Goal: Task Accomplishment & Management: Complete application form

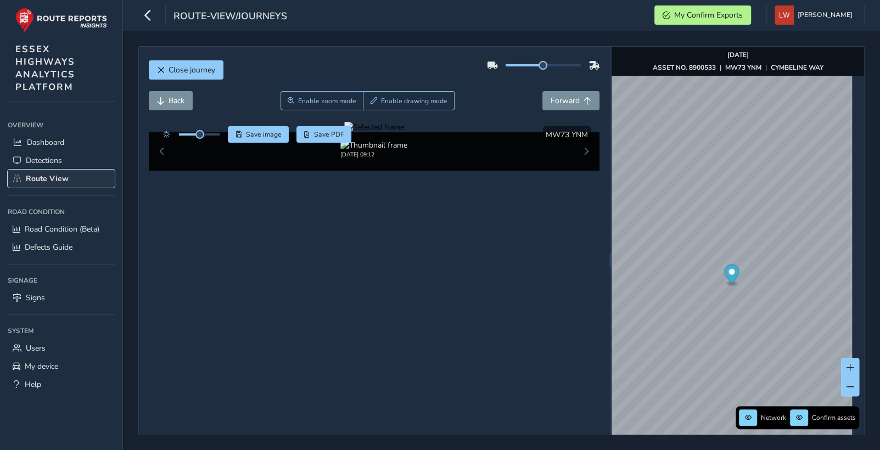
click at [48, 177] on span "Route View" at bounding box center [47, 178] width 43 height 10
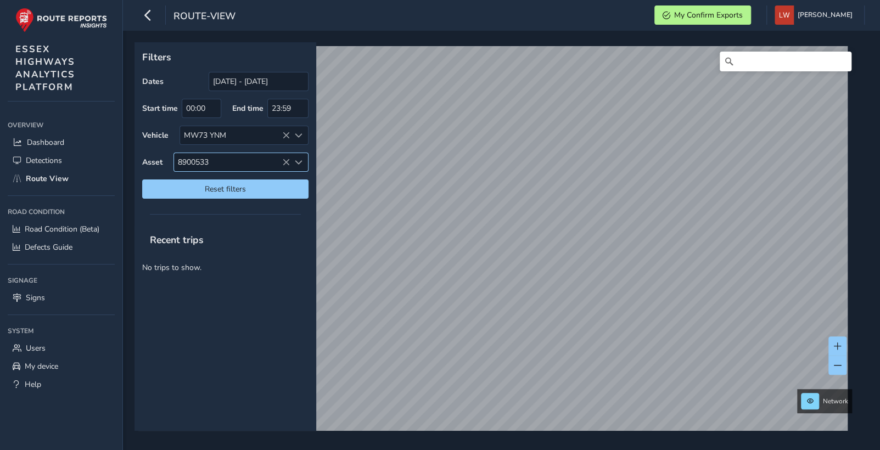
click at [284, 159] on icon at bounding box center [286, 163] width 8 height 8
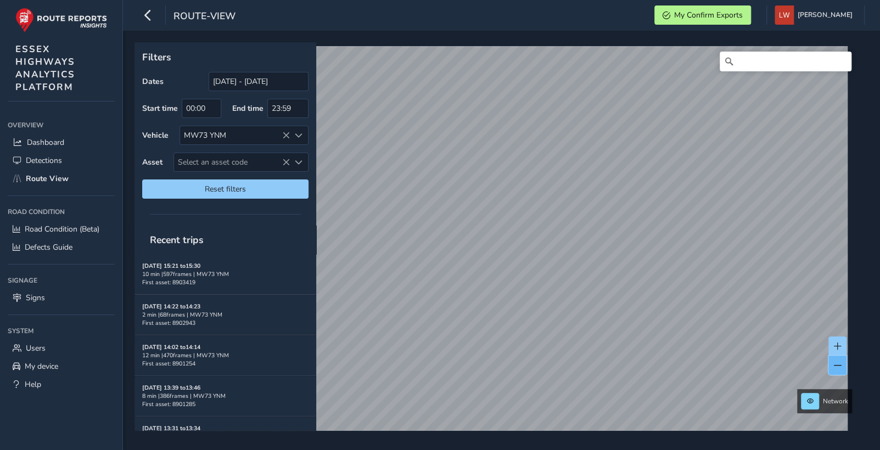
click at [835, 362] on span at bounding box center [838, 366] width 8 height 8
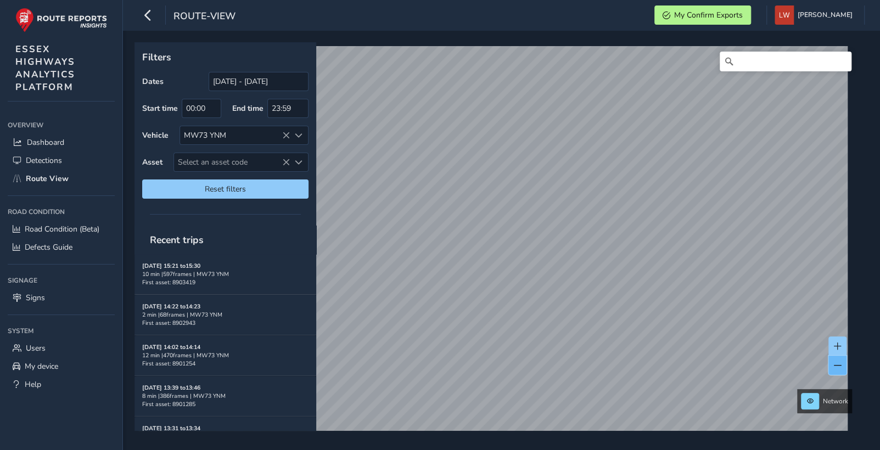
click at [835, 362] on span at bounding box center [838, 366] width 8 height 8
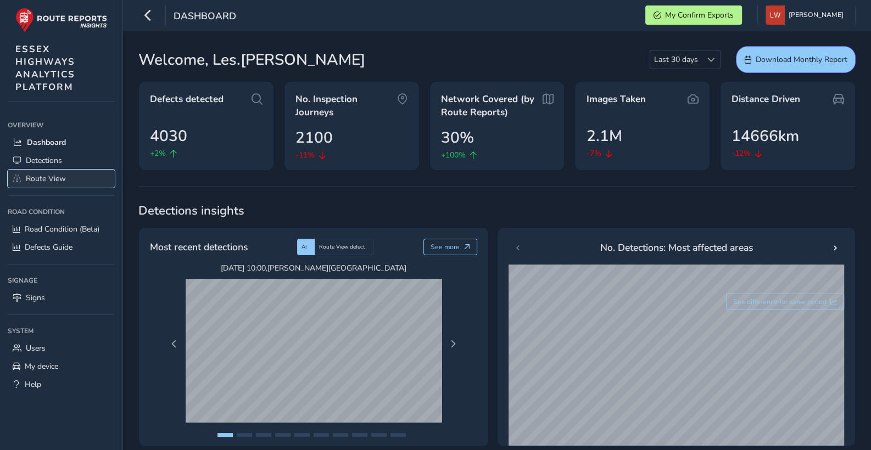
click at [51, 177] on span "Route View" at bounding box center [46, 178] width 40 height 10
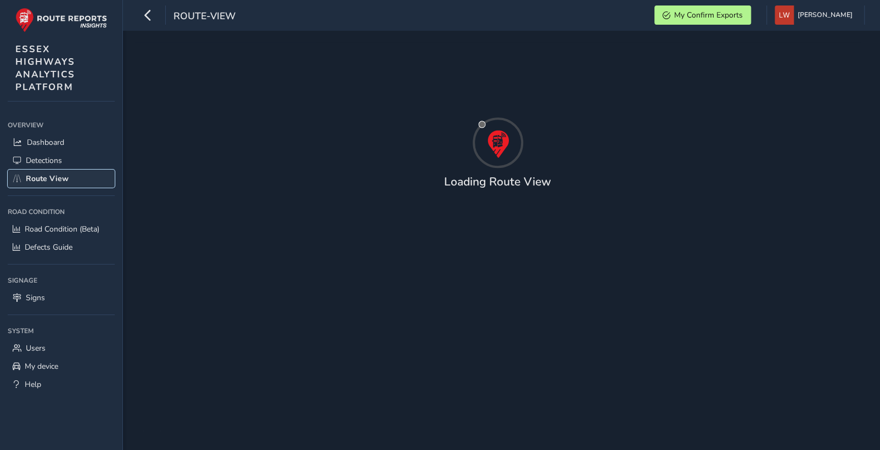
type input "[DATE] - [DATE]"
type input "00:00"
type input "23:59"
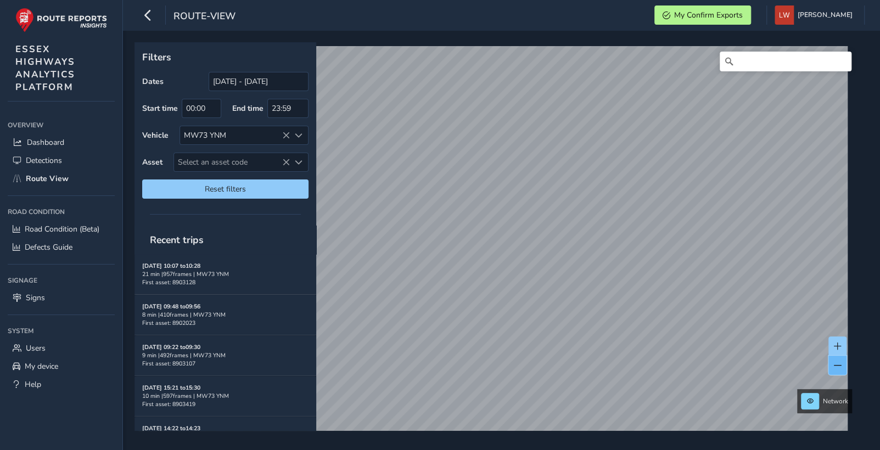
click at [835, 365] on span at bounding box center [838, 366] width 8 height 8
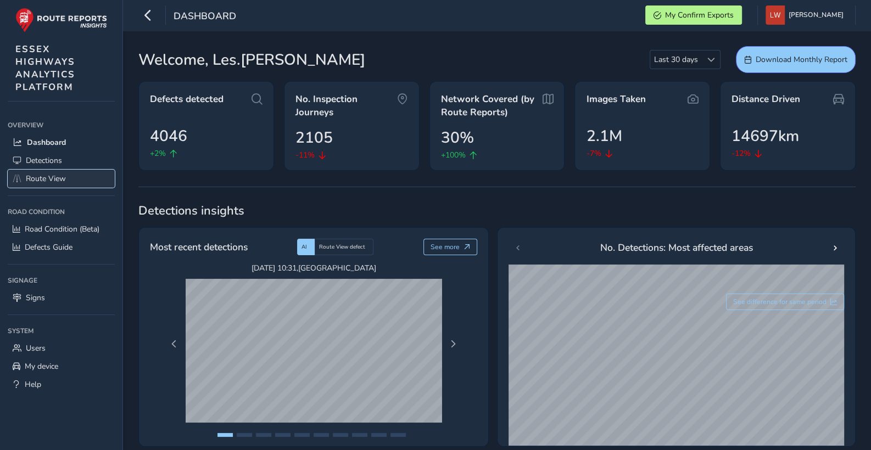
click at [59, 177] on span "Route View" at bounding box center [46, 178] width 40 height 10
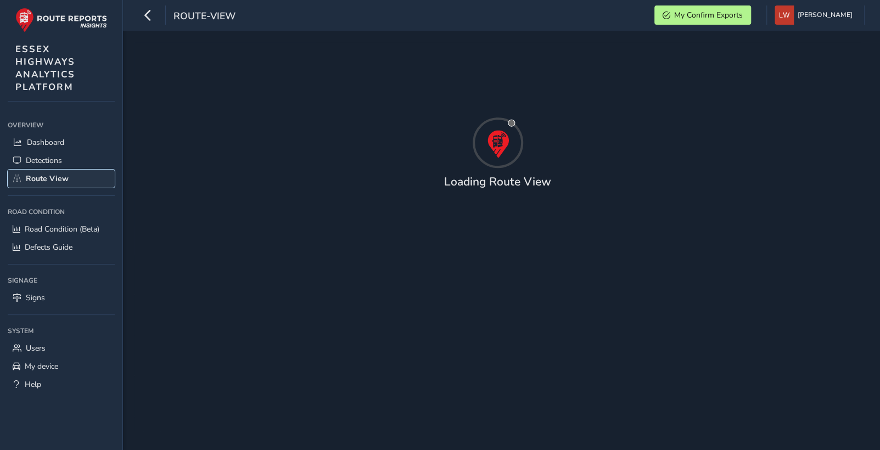
type input "[DATE] - [DATE]"
type input "00:00"
type input "23:59"
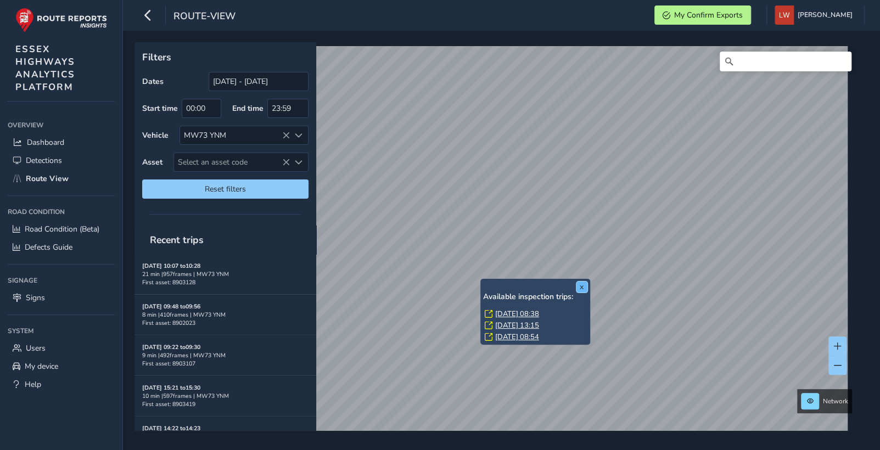
click at [581, 287] on button "x" at bounding box center [582, 287] width 11 height 11
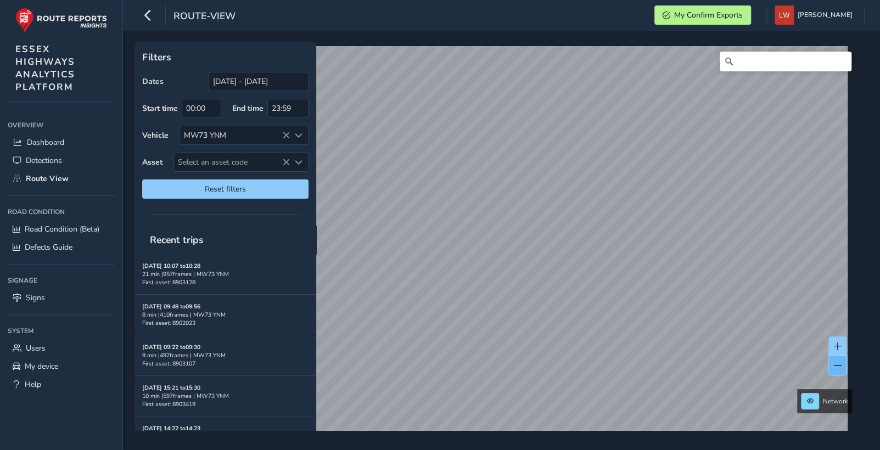
click at [835, 364] on span at bounding box center [838, 366] width 8 height 8
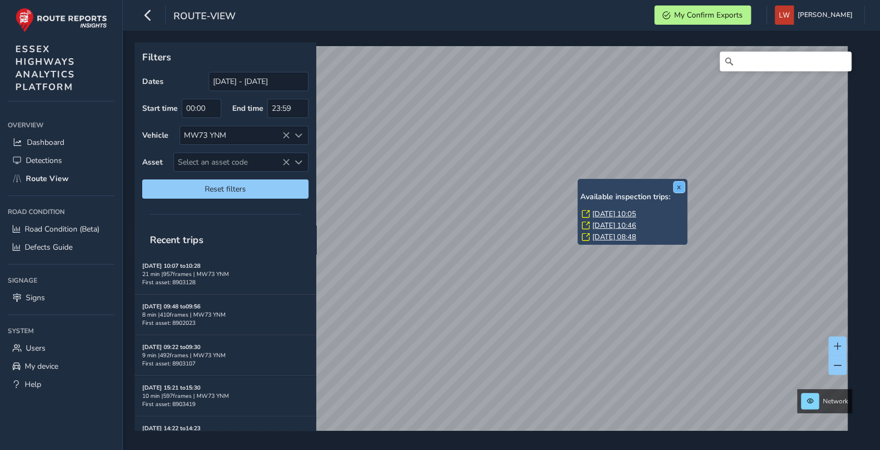
click at [680, 186] on button "x" at bounding box center [679, 187] width 11 height 11
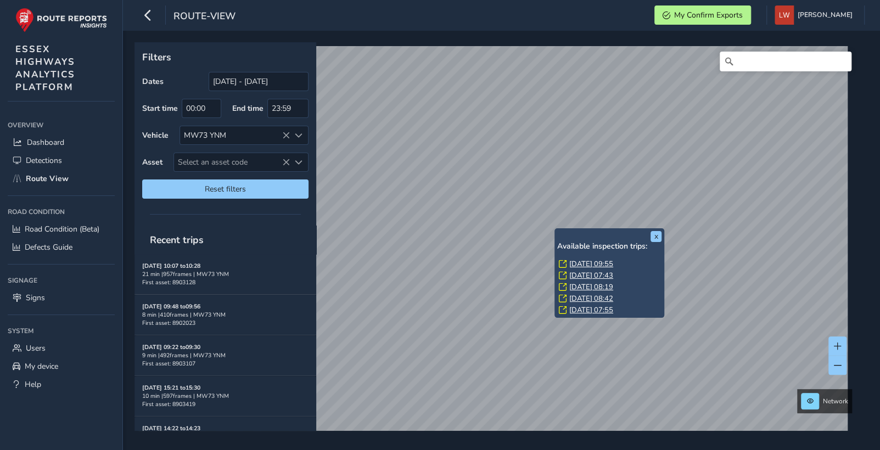
click at [581, 262] on link "Mon, 8 Sep, 09:55" at bounding box center [591, 264] width 44 height 10
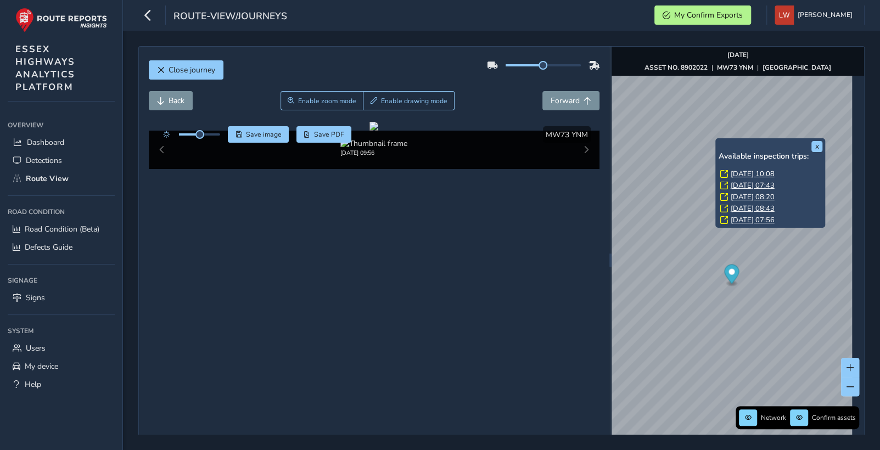
click at [747, 171] on link "Mon, 8 Sep, 10:08" at bounding box center [752, 174] width 44 height 10
click at [817, 146] on button "x" at bounding box center [816, 146] width 11 height 11
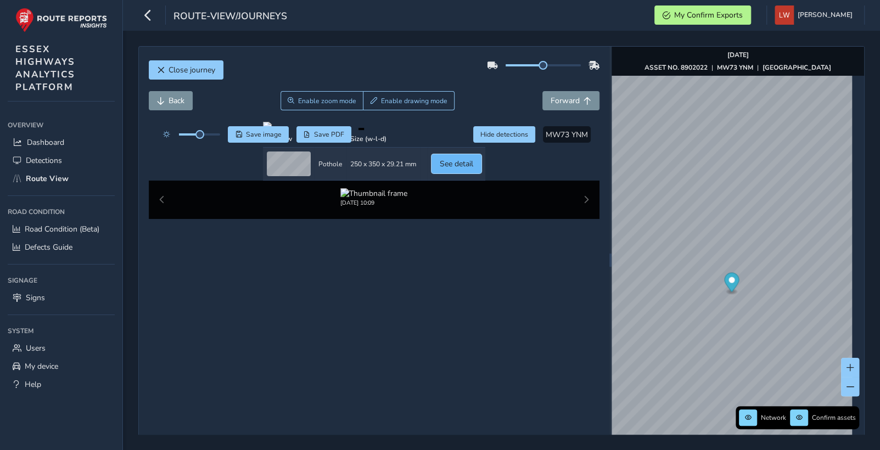
click at [473, 169] on span "See detail" at bounding box center [456, 164] width 33 height 10
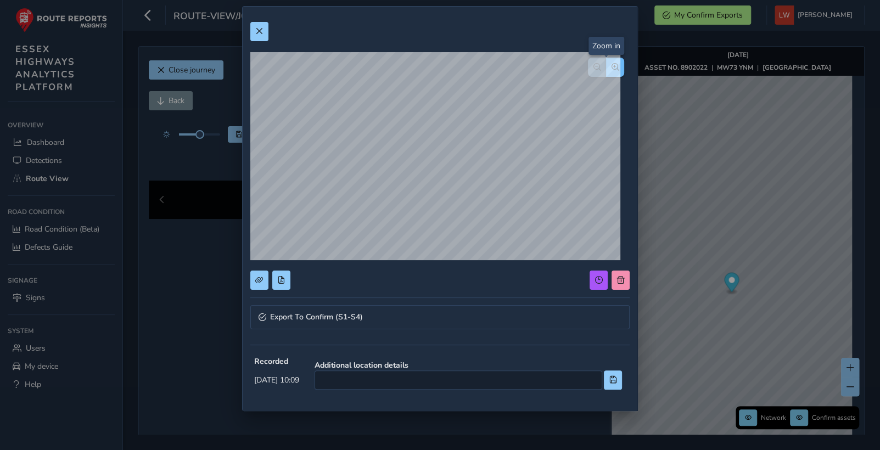
click at [612, 66] on span "button" at bounding box center [616, 67] width 8 height 8
click at [612, 65] on span "button" at bounding box center [616, 67] width 8 height 8
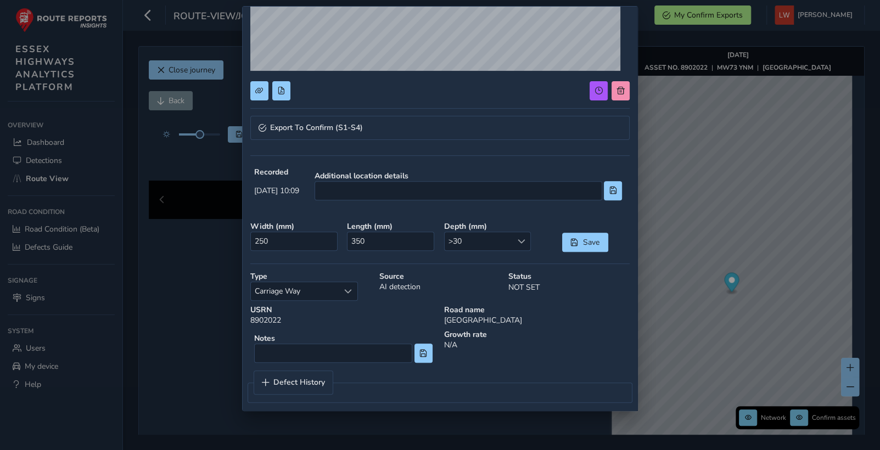
scroll to position [190, 0]
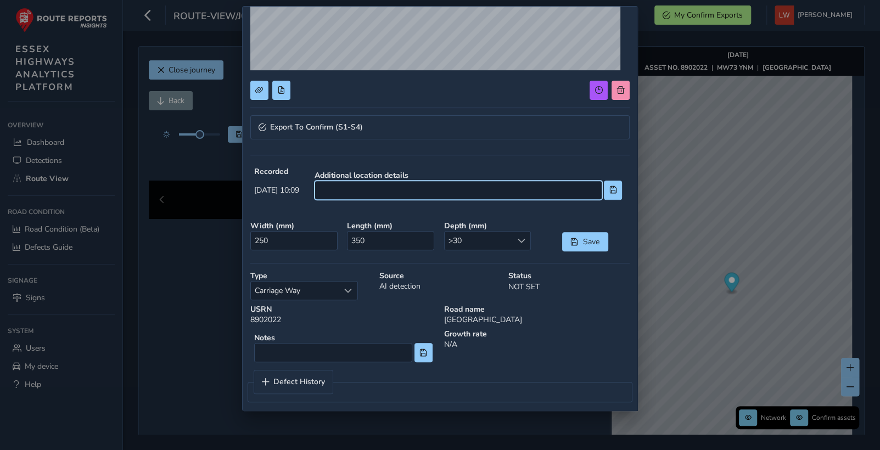
click at [416, 191] on input at bounding box center [459, 190] width 288 height 19
type input "Junction with Brook Street"
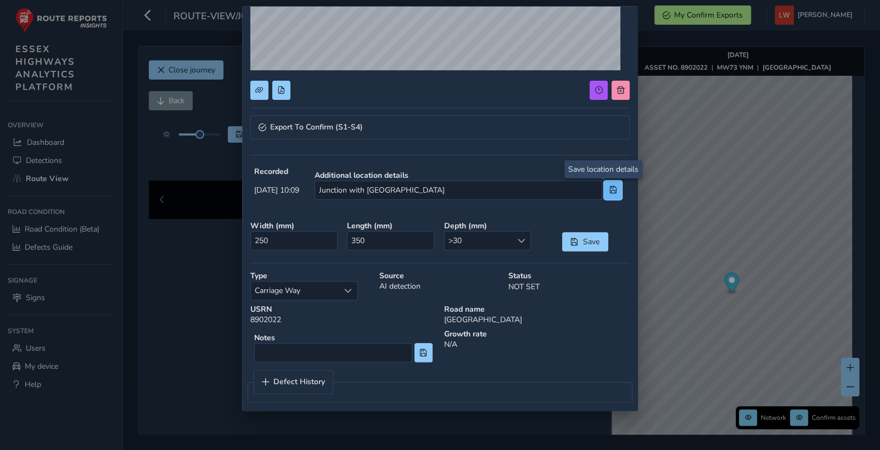
click at [609, 186] on span at bounding box center [613, 190] width 8 height 8
click at [518, 239] on span at bounding box center [522, 241] width 8 height 8
click at [479, 353] on li ">50" at bounding box center [482, 355] width 84 height 18
click at [609, 186] on span at bounding box center [613, 190] width 8 height 8
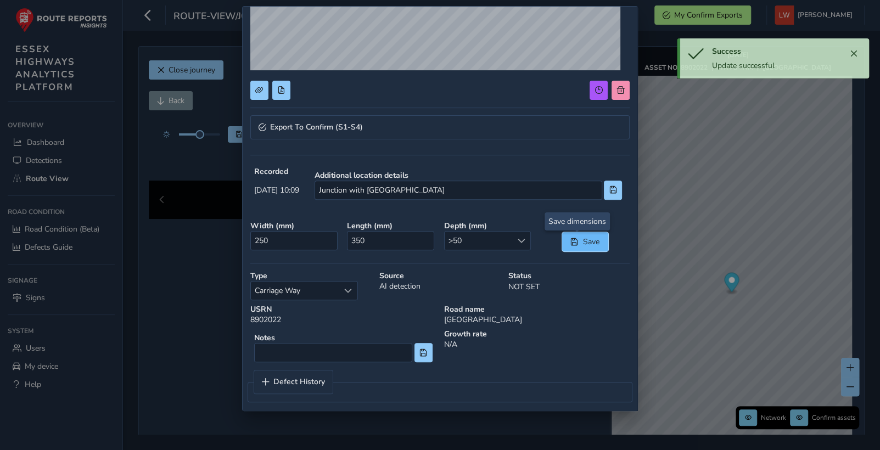
click at [582, 239] on span "Save" at bounding box center [591, 242] width 18 height 10
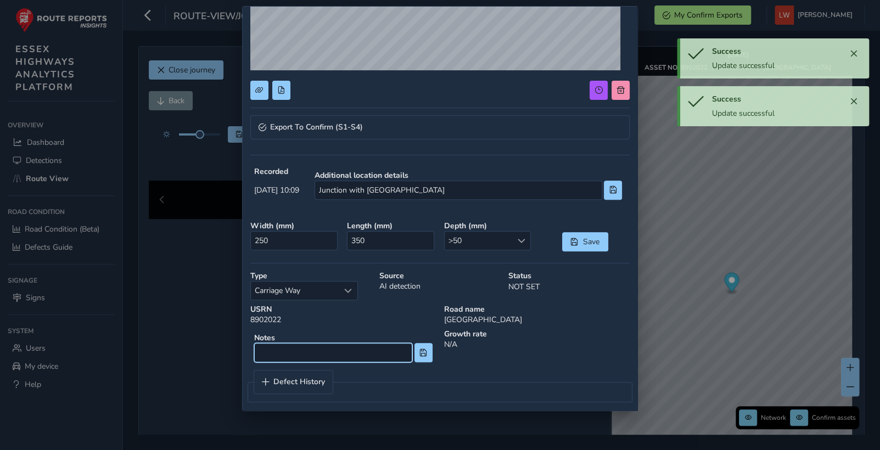
click at [347, 362] on input at bounding box center [333, 352] width 158 height 19
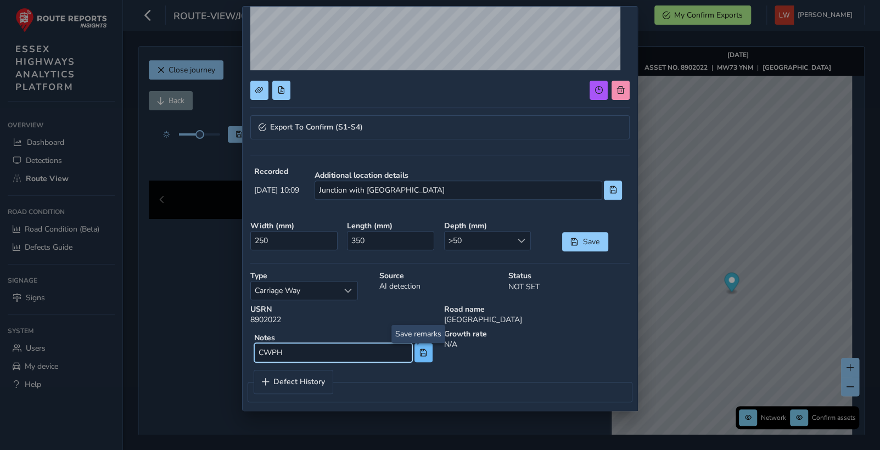
type input "CWPH"
click at [419, 353] on span at bounding box center [423, 353] width 8 height 8
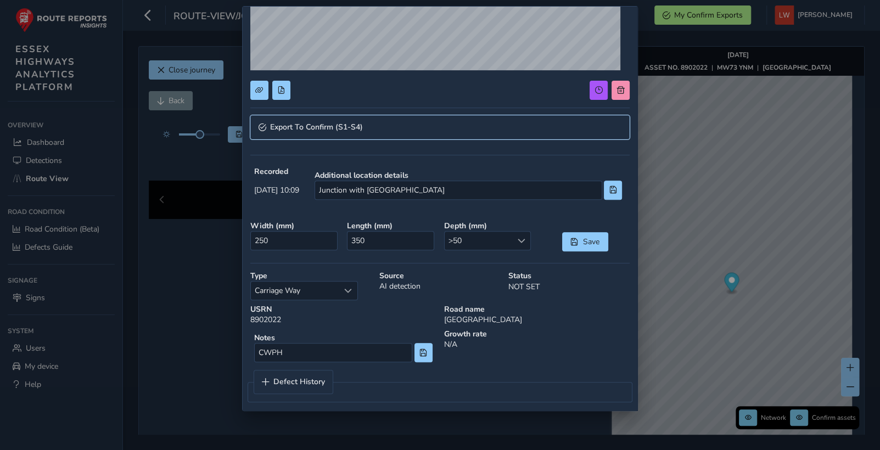
click at [329, 124] on span "Export To Confirm (S1-S4)" at bounding box center [316, 128] width 93 height 8
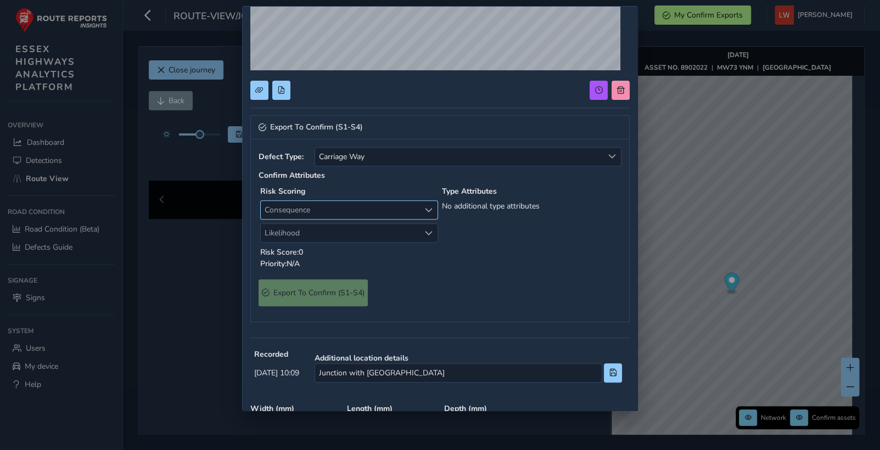
click at [307, 213] on span "Consequence" at bounding box center [340, 210] width 159 height 18
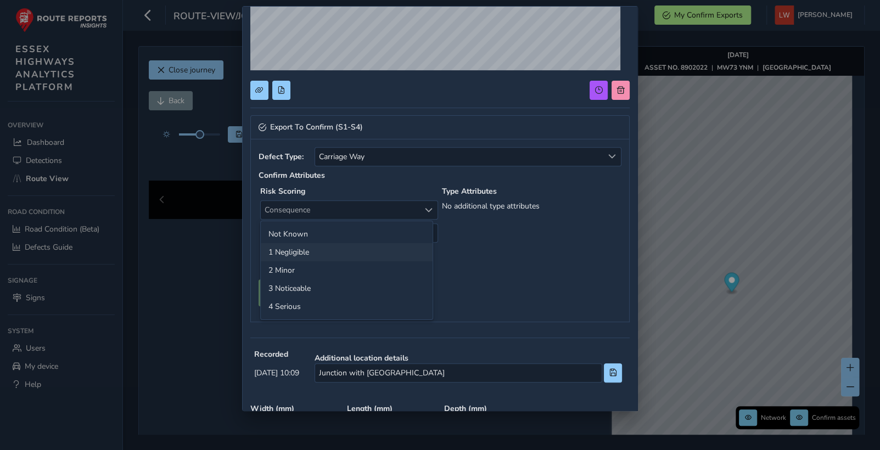
click at [306, 255] on li "1 Negligible" at bounding box center [347, 252] width 172 height 18
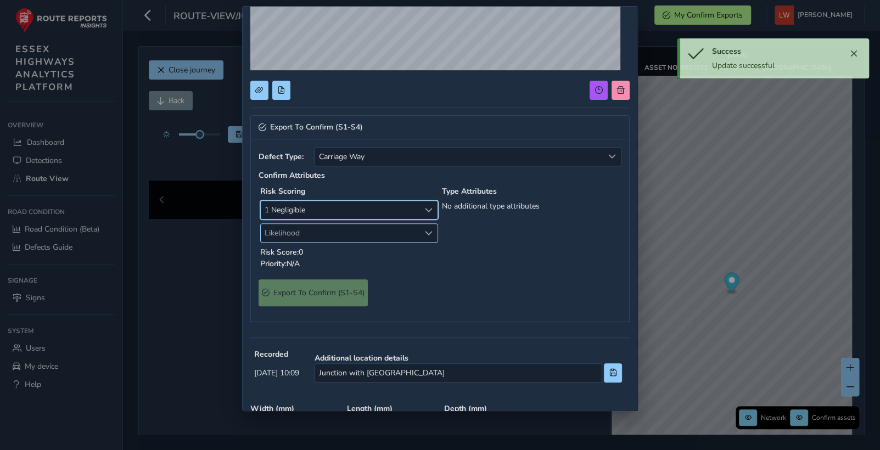
click at [305, 234] on span "Likelihood" at bounding box center [340, 233] width 159 height 18
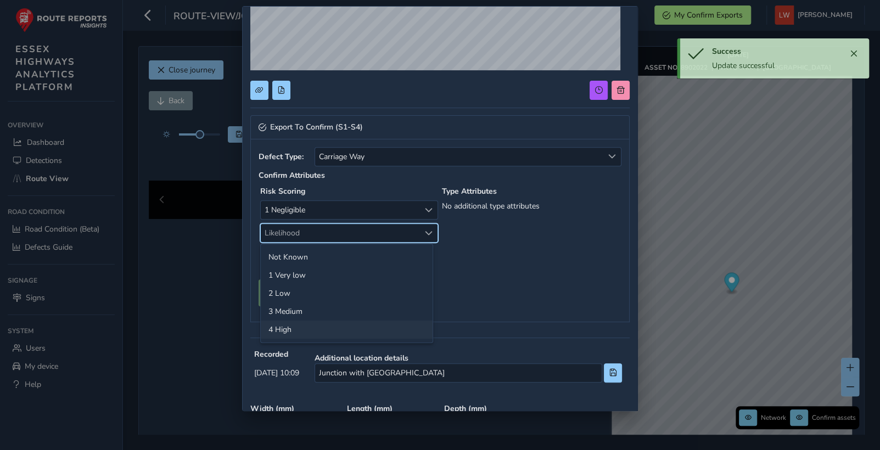
click at [301, 328] on li "4 High" at bounding box center [347, 330] width 172 height 18
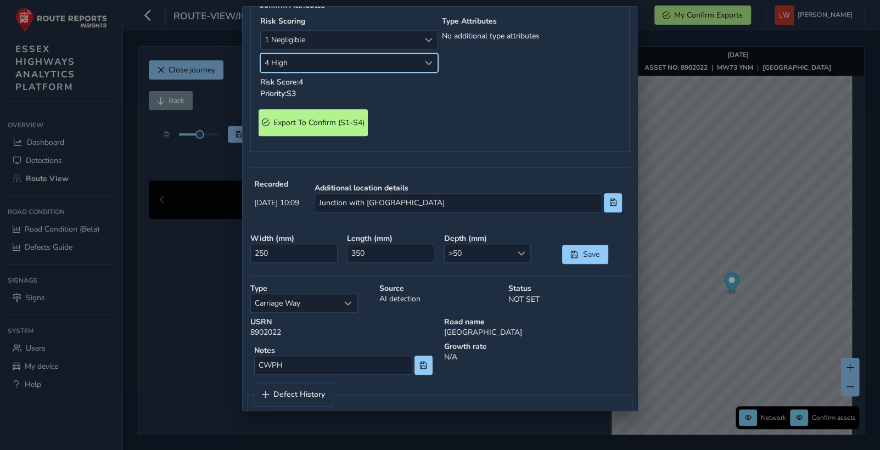
scroll to position [383, 0]
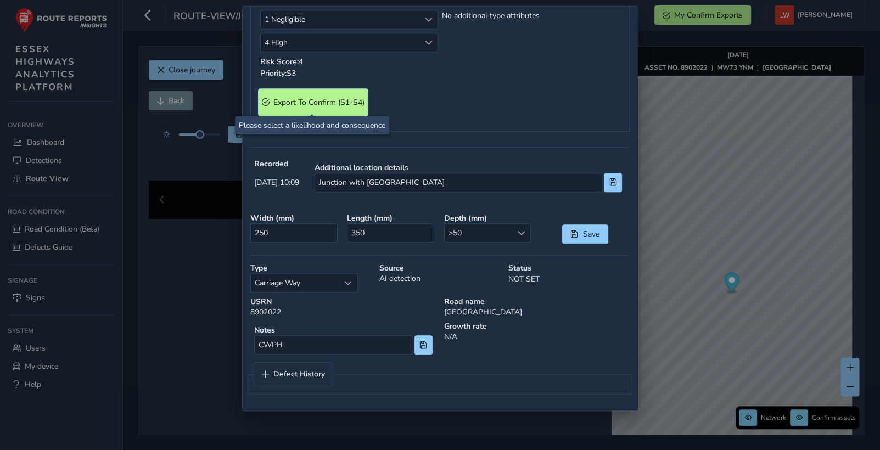
click at [334, 97] on span "Export To Confirm (S1-S4)" at bounding box center [318, 102] width 91 height 10
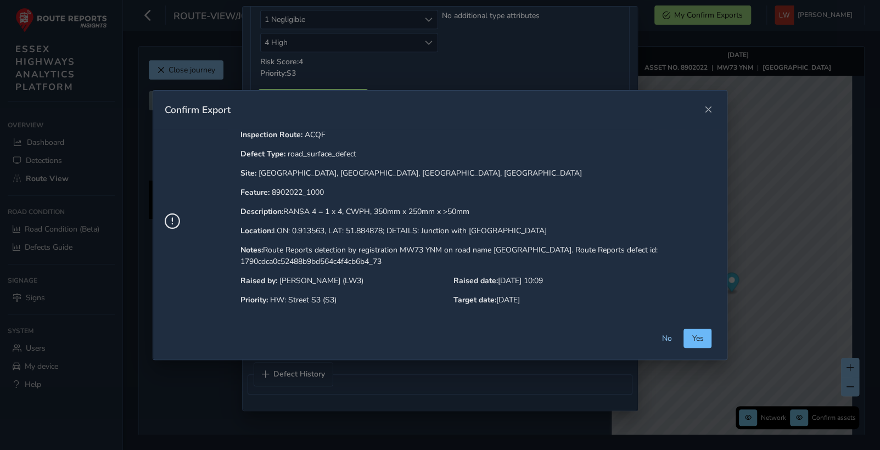
click at [701, 337] on span "Yes" at bounding box center [698, 338] width 12 height 10
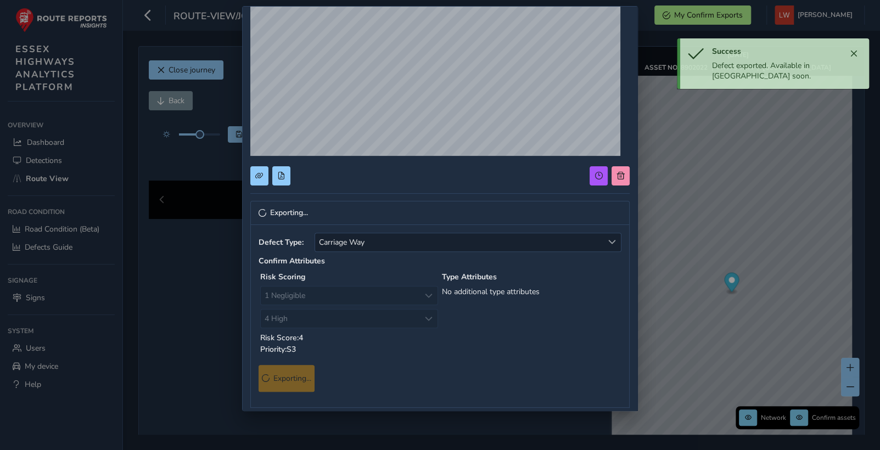
scroll to position [0, 0]
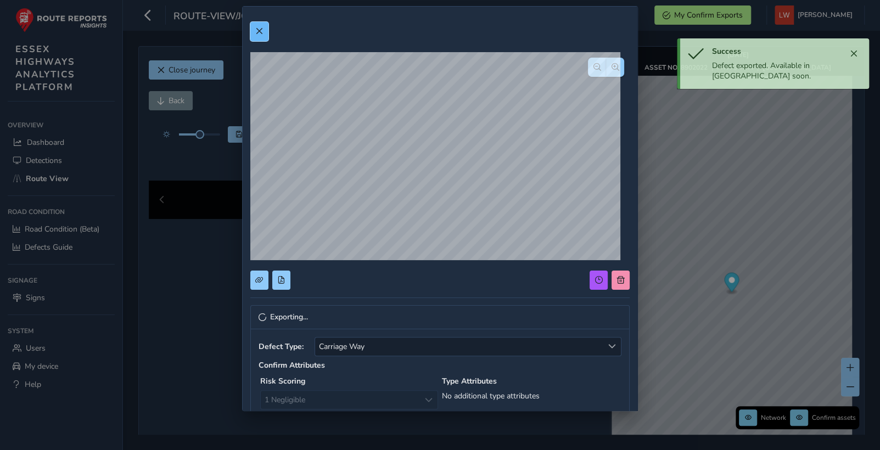
click at [255, 32] on span at bounding box center [259, 31] width 8 height 8
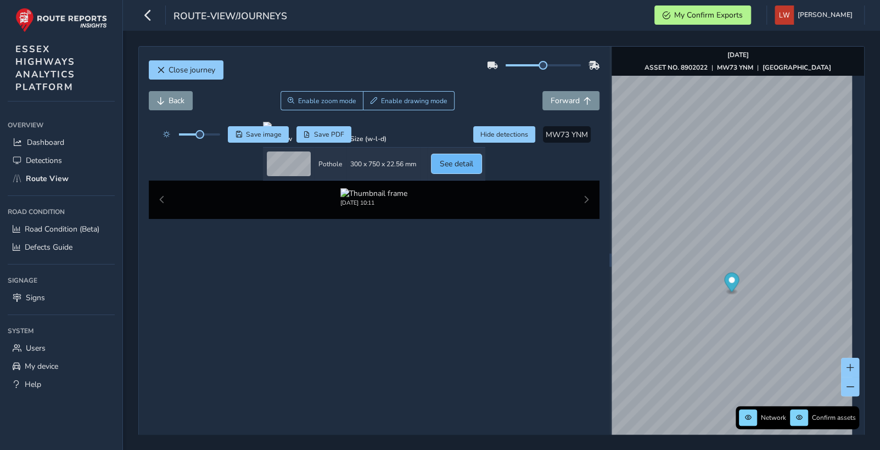
click at [473, 169] on span "See detail" at bounding box center [456, 164] width 33 height 10
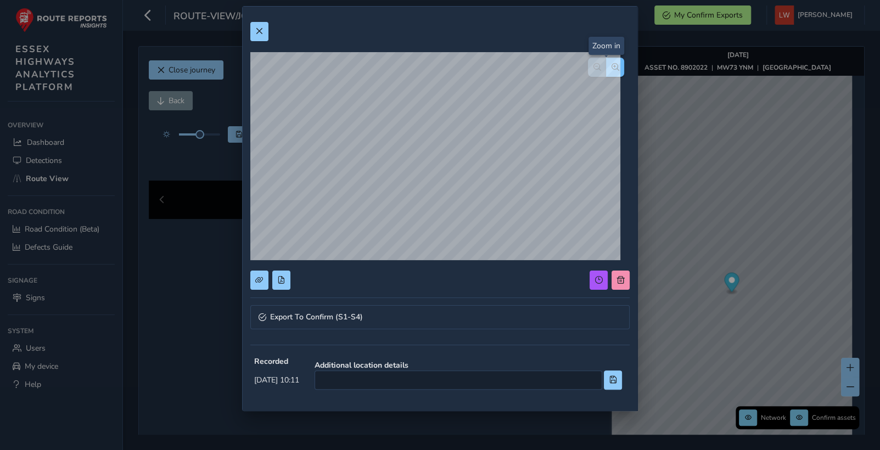
click at [612, 65] on span "button" at bounding box center [616, 67] width 8 height 8
click at [610, 66] on button "button" at bounding box center [615, 67] width 18 height 19
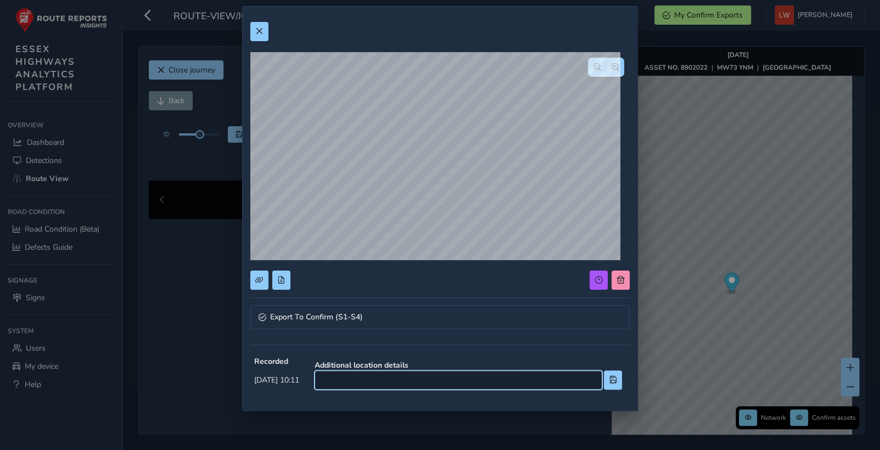
click at [360, 381] on input at bounding box center [459, 380] width 288 height 19
type input "1m from Zebra crossing outside CoOp store"
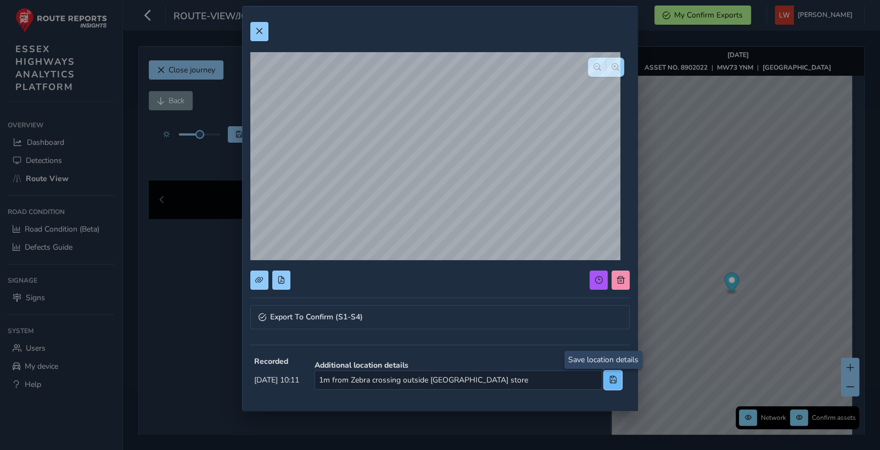
click at [609, 379] on span at bounding box center [613, 380] width 8 height 8
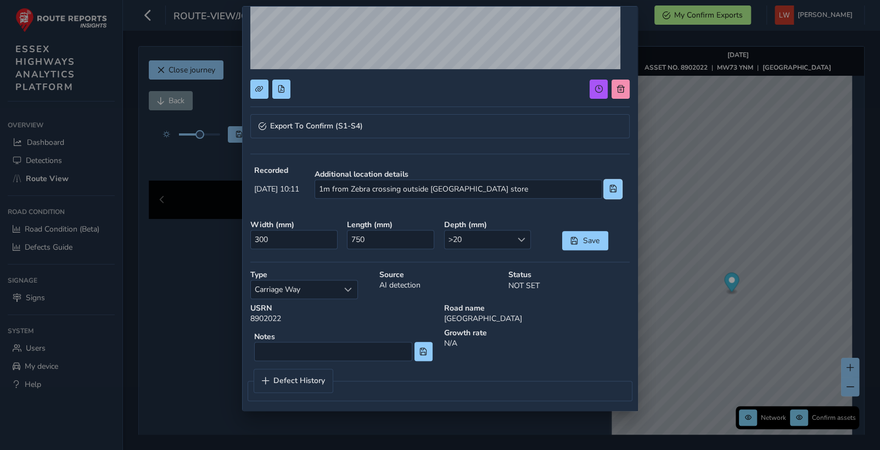
scroll to position [199, 0]
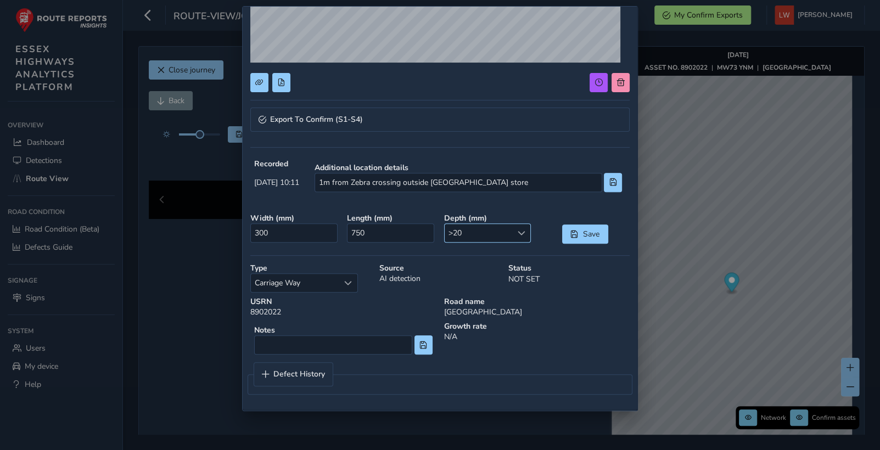
click at [478, 236] on span ">20" at bounding box center [479, 233] width 68 height 18
click at [473, 344] on li ">50" at bounding box center [482, 347] width 84 height 18
click at [609, 182] on span at bounding box center [613, 182] width 8 height 8
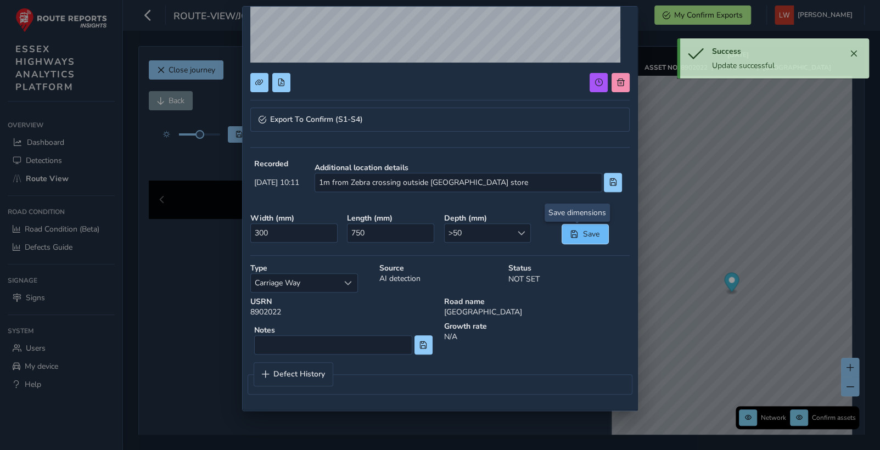
click at [582, 229] on span "Save" at bounding box center [591, 234] width 18 height 10
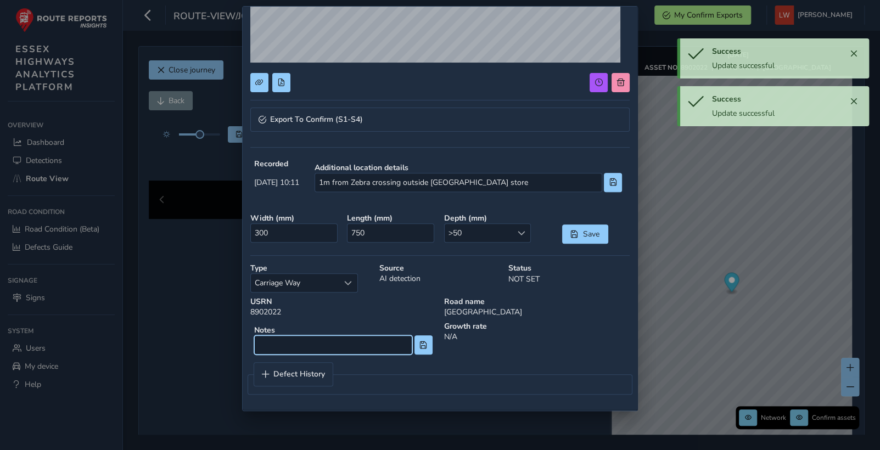
click at [314, 345] on input at bounding box center [333, 344] width 158 height 19
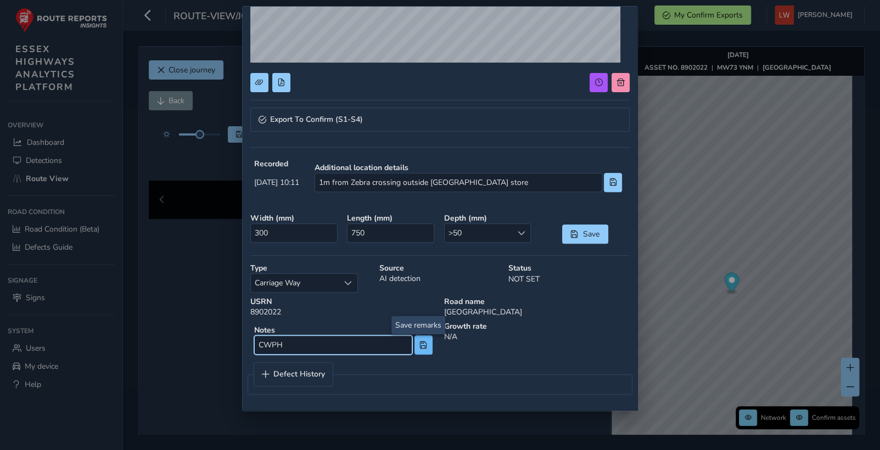
type input "CWPH"
click at [419, 344] on span at bounding box center [423, 346] width 8 height 8
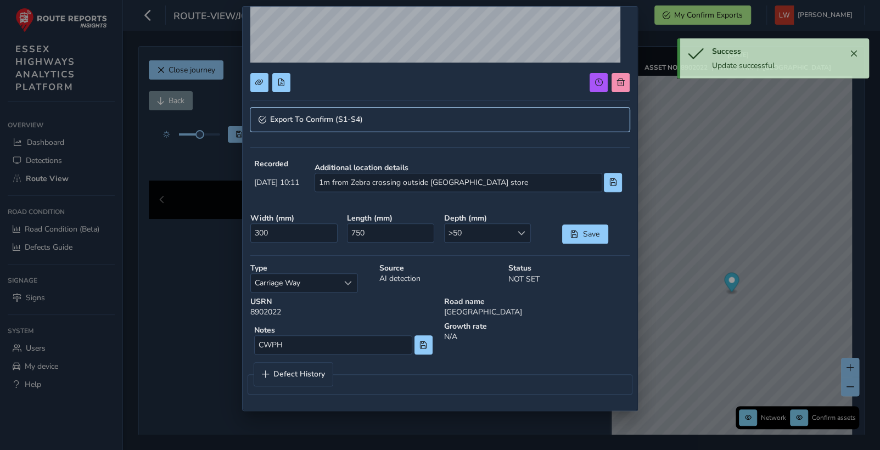
click at [325, 116] on span "Export To Confirm (S1-S4)" at bounding box center [316, 120] width 93 height 8
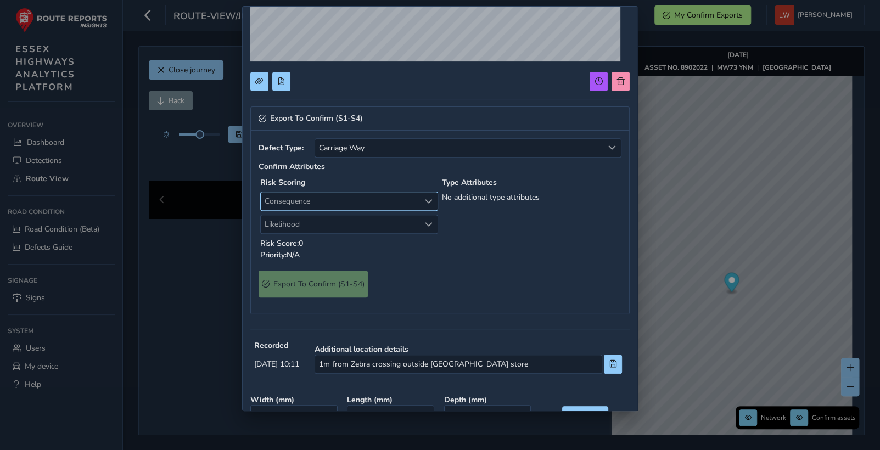
click at [347, 199] on span "Consequence" at bounding box center [340, 201] width 159 height 18
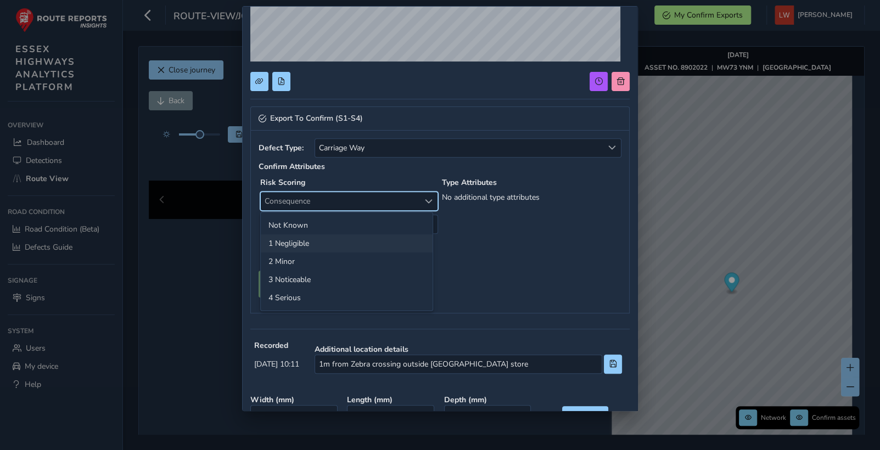
click at [304, 240] on li "1 Negligible" at bounding box center [347, 243] width 172 height 18
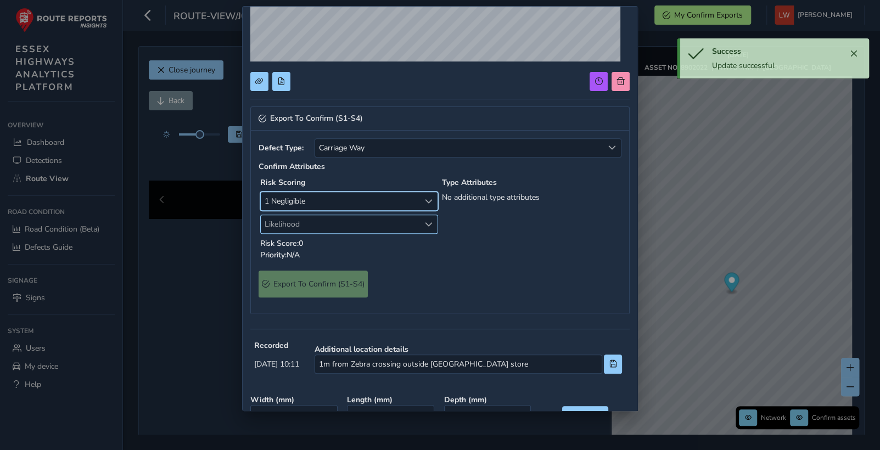
click at [303, 223] on span "Likelihood" at bounding box center [340, 224] width 159 height 18
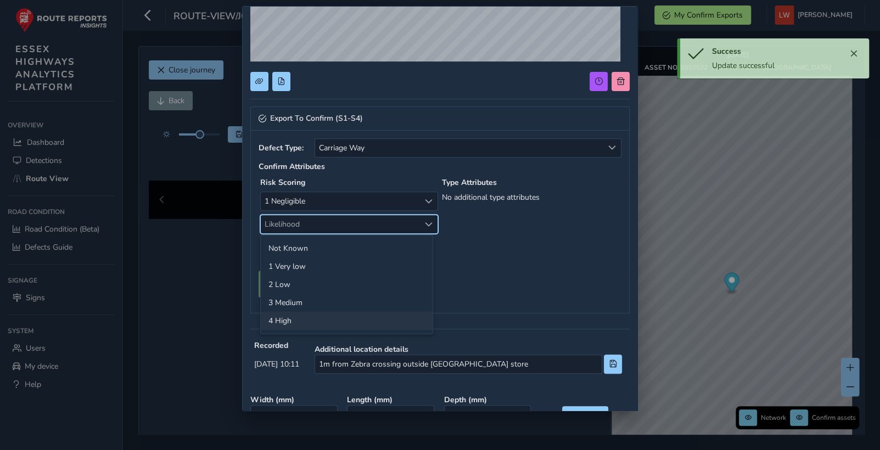
click at [293, 322] on li "4 High" at bounding box center [347, 321] width 172 height 18
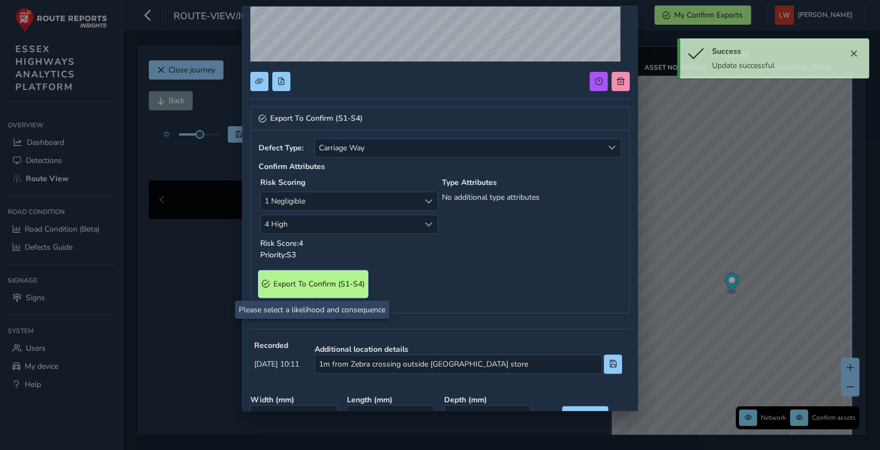
click at [337, 282] on span "Export To Confirm (S1-S4)" at bounding box center [318, 284] width 91 height 10
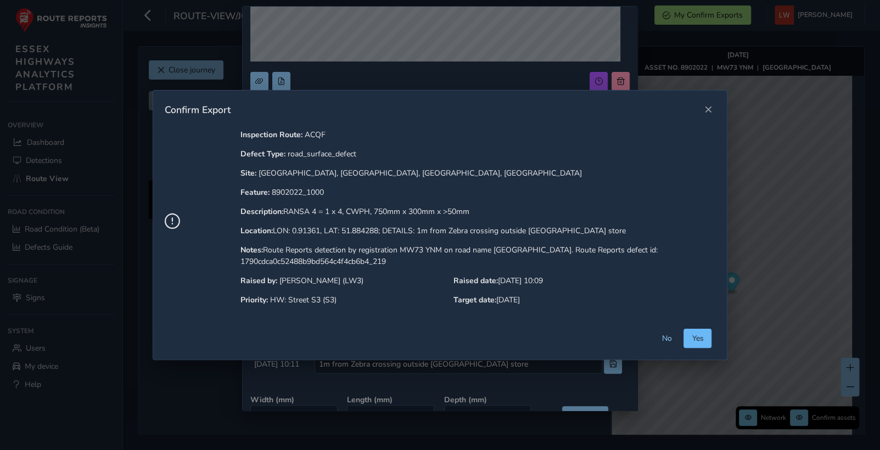
click at [692, 335] on span "Yes" at bounding box center [698, 338] width 12 height 10
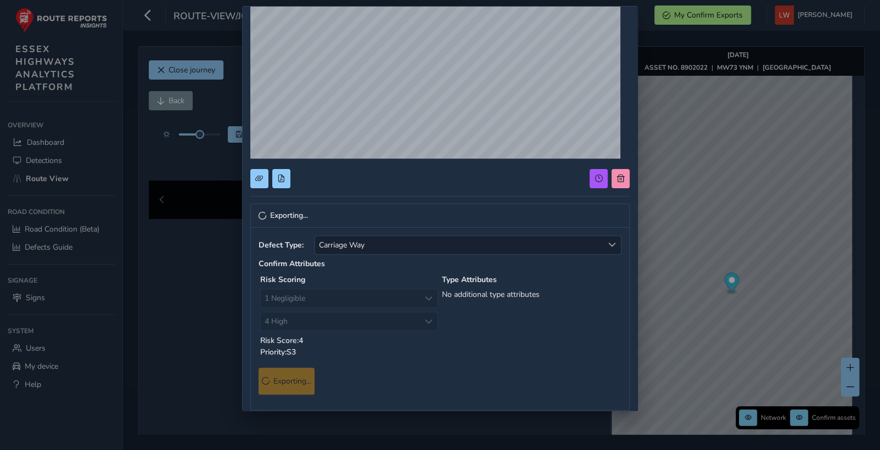
scroll to position [0, 0]
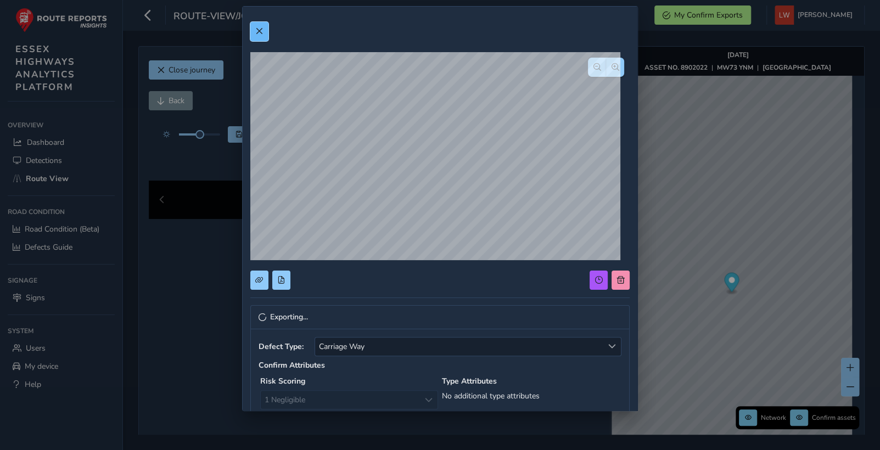
click at [259, 29] on span at bounding box center [259, 31] width 8 height 8
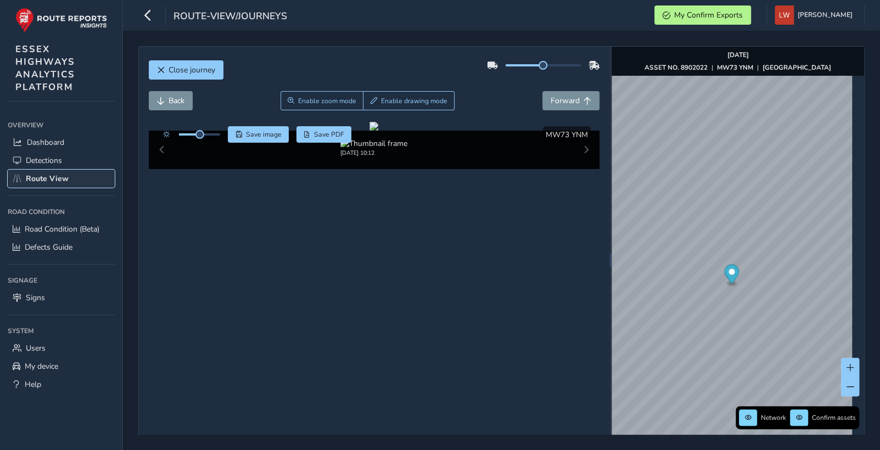
click at [48, 177] on span "Route View" at bounding box center [47, 178] width 43 height 10
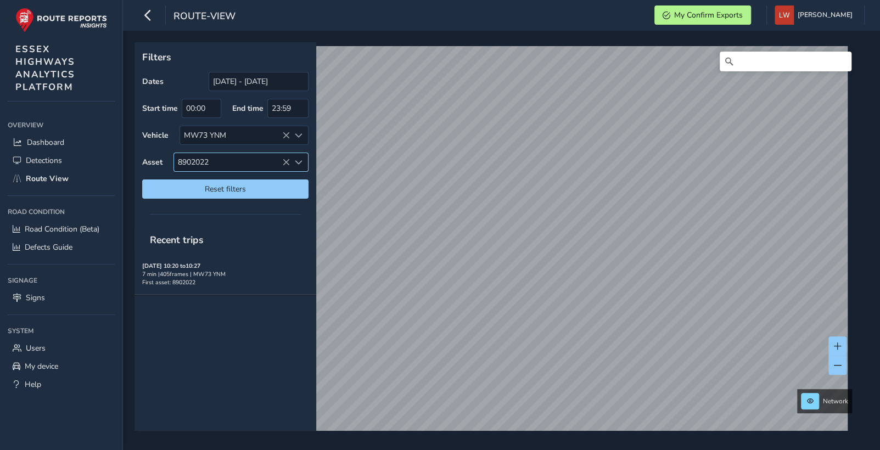
click at [287, 161] on icon at bounding box center [286, 163] width 8 height 8
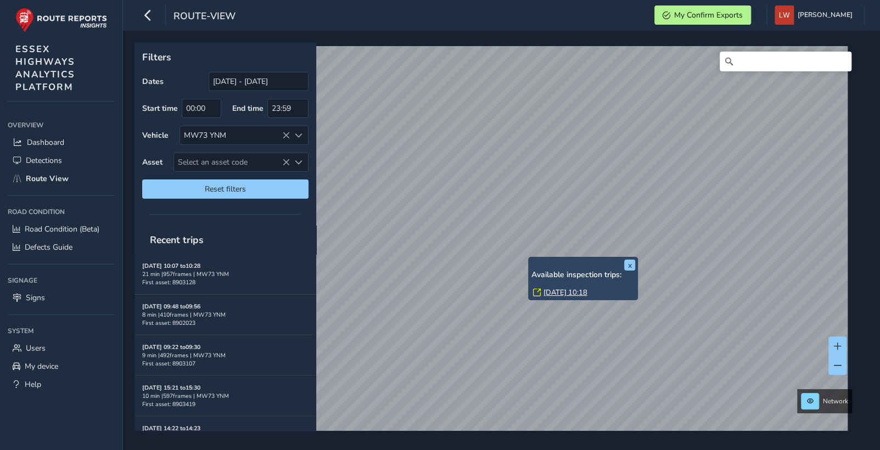
click at [546, 291] on link "Mon, 8 Sep, 10:18" at bounding box center [565, 293] width 44 height 10
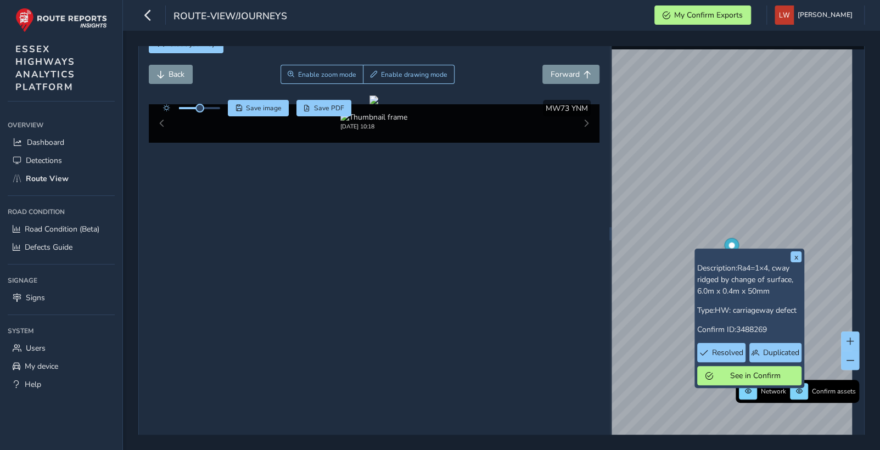
scroll to position [40, 0]
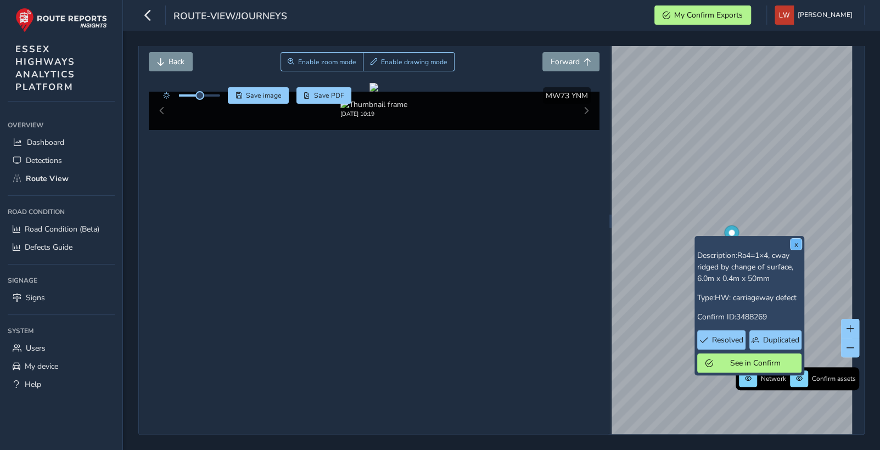
click at [791, 244] on button "x" at bounding box center [796, 244] width 11 height 11
